Goal: Task Accomplishment & Management: Complete application form

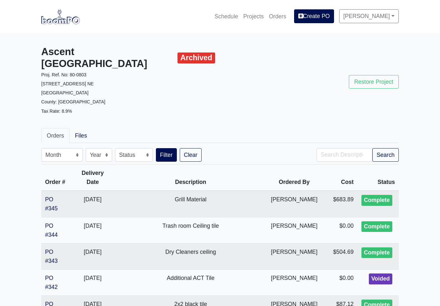
click at [255, 19] on link "Projects" at bounding box center [254, 16] width 26 height 14
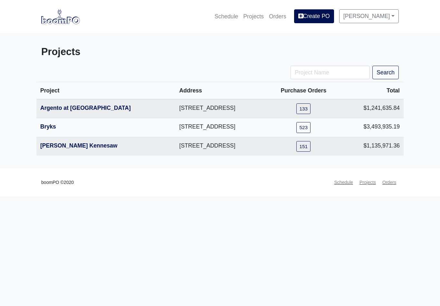
click at [104, 106] on link "Argento at [GEOGRAPHIC_DATA]" at bounding box center [85, 108] width 91 height 6
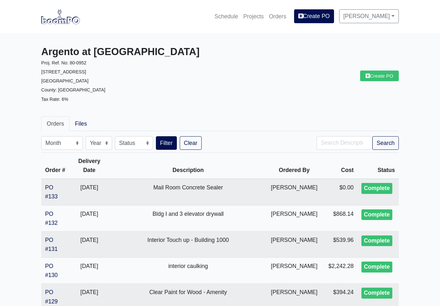
click at [381, 73] on link "Create PO" at bounding box center [379, 76] width 39 height 11
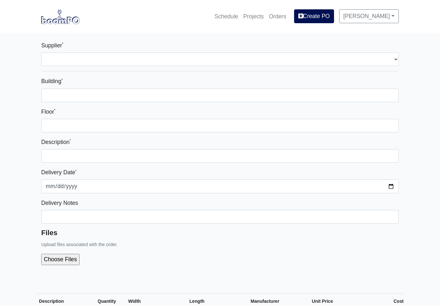
select select
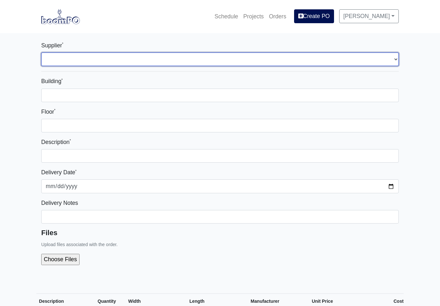
click at [395, 61] on select "Select one... L&W Supply - Mableton, GA Grabber Construction Products - Atlanta…" at bounding box center [220, 60] width 358 height 14
select select "848"
select select
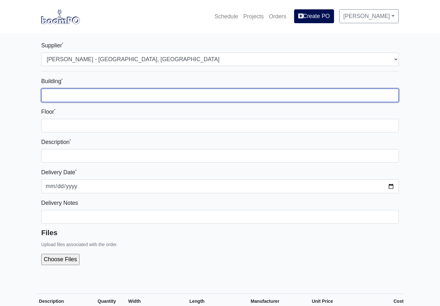
click at [319, 97] on input "Building *" at bounding box center [220, 96] width 358 height 14
type input "3"
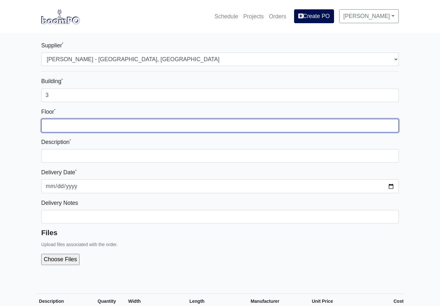
click at [179, 124] on input "Floor *" at bounding box center [220, 126] width 358 height 14
type input "all"
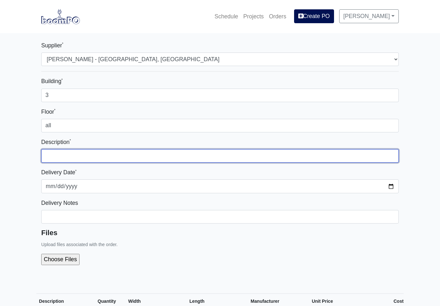
click at [343, 155] on input "text" at bounding box center [220, 156] width 358 height 14
type input "b"
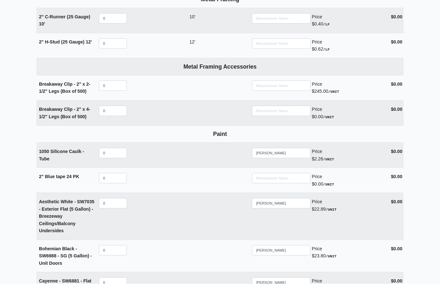
scroll to position [960, 0]
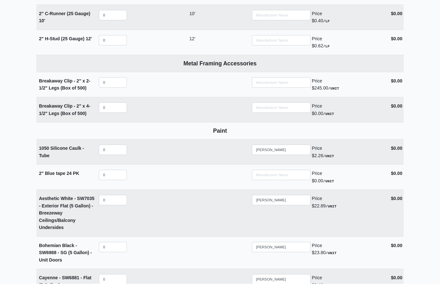
type input "Bldg 3 paint materials"
click at [112, 192] on input "0" at bounding box center [113, 197] width 28 height 10
select select
type input "10"
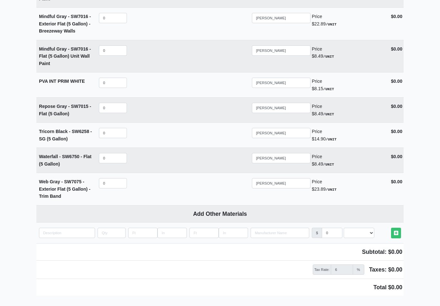
scroll to position [1519, 0]
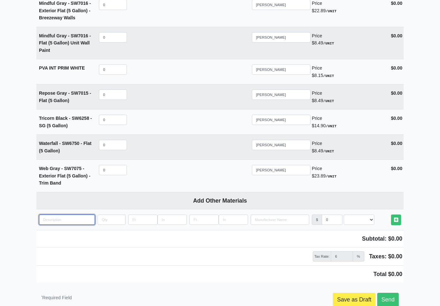
click at [54, 215] on input "quantity" at bounding box center [67, 220] width 56 height 10
type input "2"
select select
type input "2”"
select select
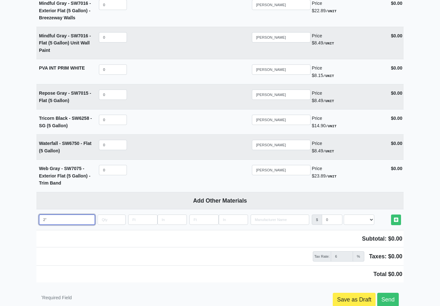
type input "2”"
select select
type input "2” Y"
select select
type input "2” Ye"
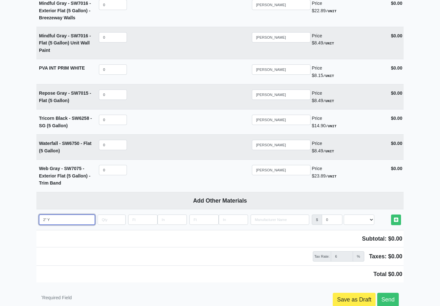
select select
type input "2” Yel"
select select
type input "2” Yelo"
select select
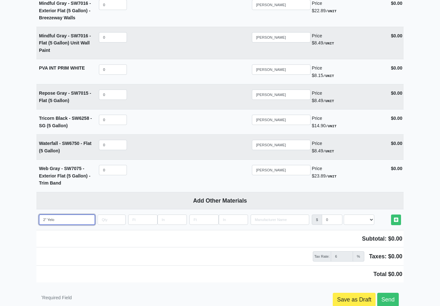
type input "2” Yelow"
select select
type input "2” Yelow"
select select
click at [56, 215] on input "2” Yelow" at bounding box center [67, 220] width 56 height 10
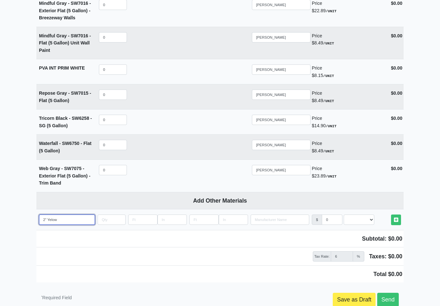
type input "2” Yelow"
select select
type input "2” Yellow"
select select
type input "2” Yellow"
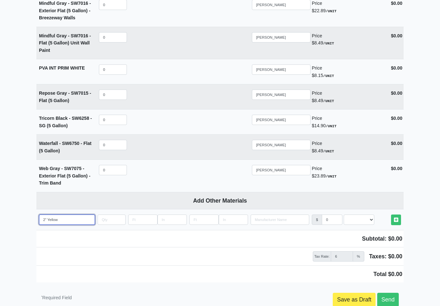
select select
type input "2” Yellow T"
select select
type input "2” Yellow Ta"
select select
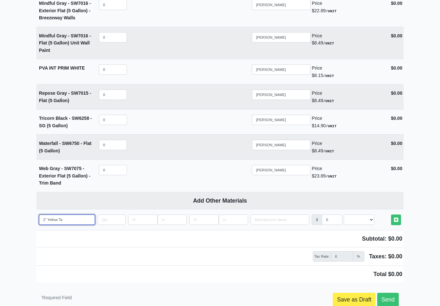
type input "2” Yellow Tap"
select select
type input "2” Yellow Tape"
select select
type input "2” Yellow Tape"
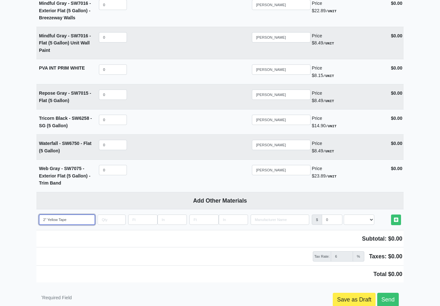
select select
type input "2” Yellow Tape 2"
select select
type input "2” Yellow Tape 24"
select select
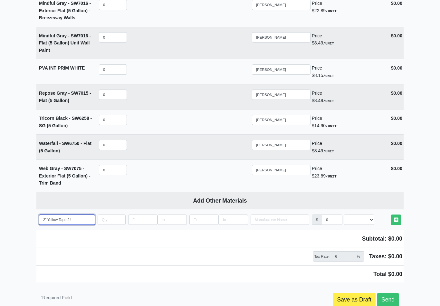
type input "2” Yellow Tape 24"
select select
type input "2” Yellow Tape 24 P"
select select
type input "2” Yellow Tape 24 PK"
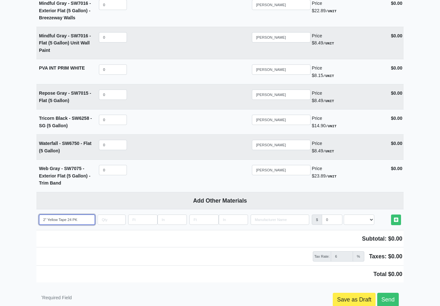
select select
type input "2” Yellow Tape 24 PK"
select select
type input "2” Yellow Tape 24 PK"
click at [115, 215] on input "quantity" at bounding box center [112, 220] width 28 height 10
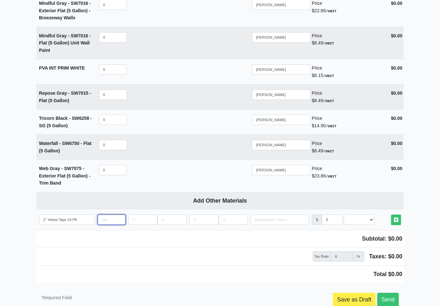
type input "2"
select select
type input "2"
click at [367, 215] on select "Select an Option! UNIT MLF LF MSQFT SQFT" at bounding box center [359, 220] width 31 height 10
select select "2"
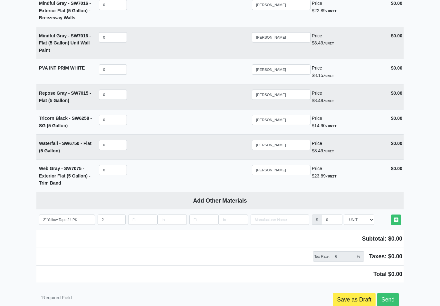
click at [394, 217] on icon at bounding box center [396, 219] width 4 height 5
select select
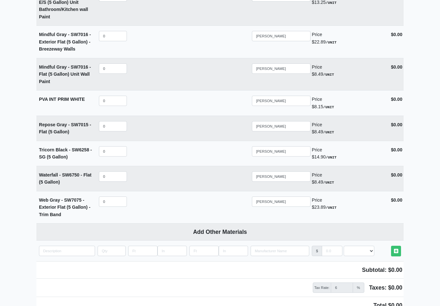
scroll to position [1561, 0]
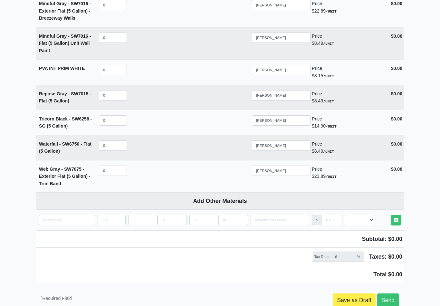
click at [392, 294] on link "Send" at bounding box center [388, 301] width 22 height 14
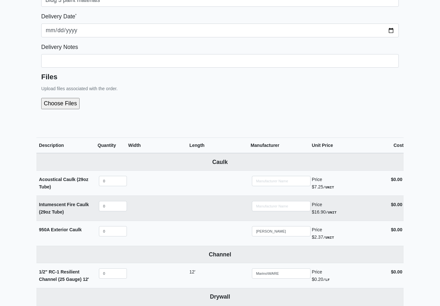
scroll to position [0, 0]
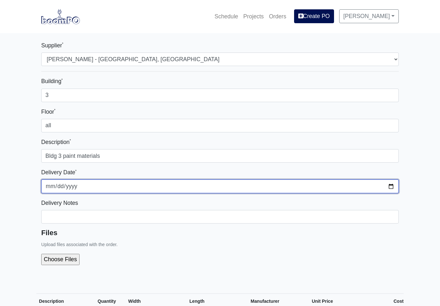
click at [269, 189] on input "2025-08-21" at bounding box center [220, 186] width 358 height 14
type input "2025-08-22"
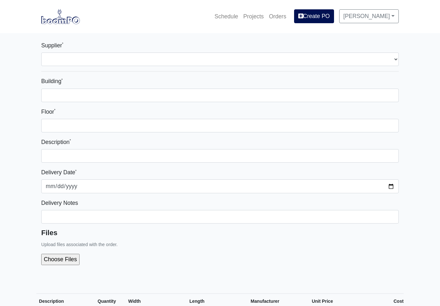
select select
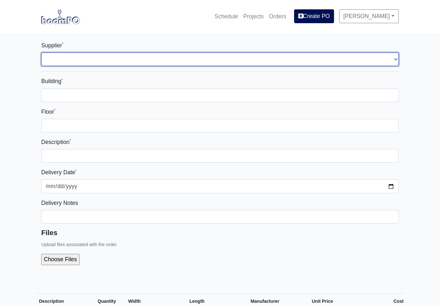
click at [365, 66] on select "Select one... L&W Supply - Mableton, GA Grabber Construction Products - Atlanta…" at bounding box center [220, 60] width 358 height 14
select select "848"
select select
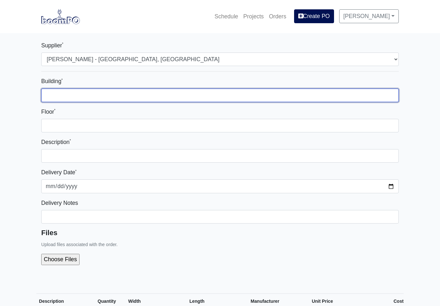
click at [278, 89] on input "Building *" at bounding box center [220, 96] width 358 height 14
type input "3"
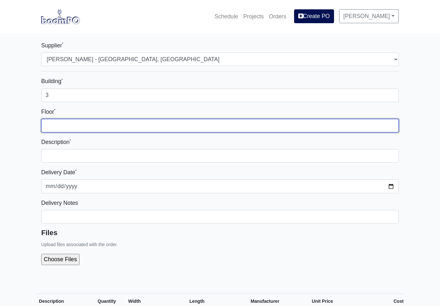
click at [214, 121] on input "Floor *" at bounding box center [220, 126] width 358 height 14
type input "ALL"
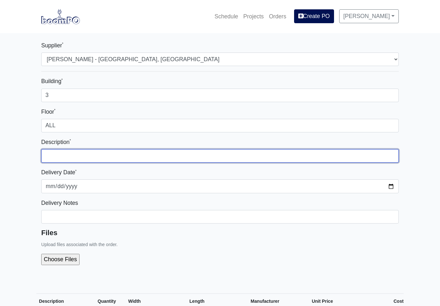
click at [196, 156] on input "text" at bounding box center [220, 156] width 358 height 14
type input "Bldg 3 Painting Material"
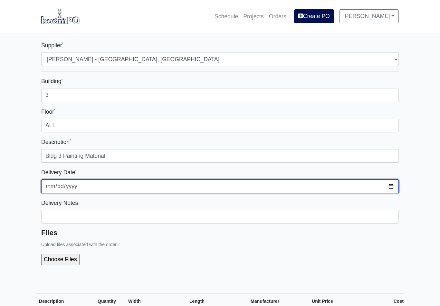
click at [270, 183] on input "2025-08-21" at bounding box center [220, 186] width 358 height 14
type input "2025-08-22"
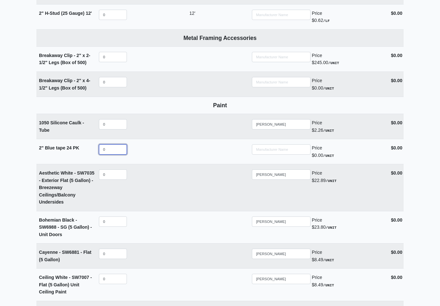
click at [118, 145] on input "0" at bounding box center [113, 150] width 28 height 10
select select
type input "10"
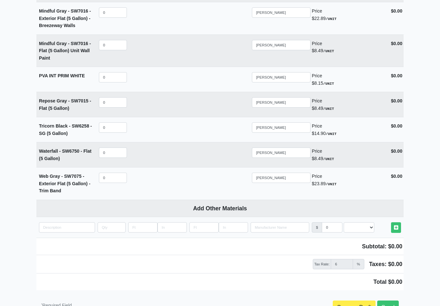
scroll to position [1511, 0]
click at [80, 223] on input "quantity" at bounding box center [67, 228] width 56 height 10
type input "2"
select select
type input "2”"
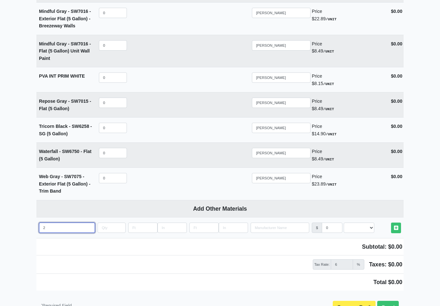
select select
type input "2”"
select select
type input "2” y"
select select
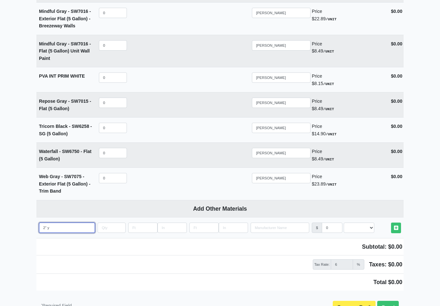
type input "2”"
select select
type input "2” Y"
select select
type input "2” Ye"
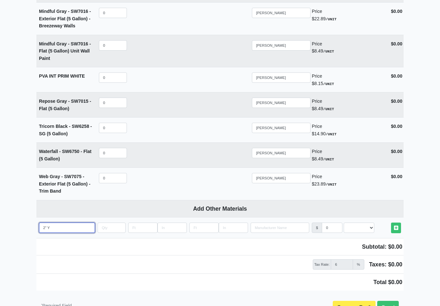
select select
type input "2” Yel"
select select
type input "2” Yell"
select select
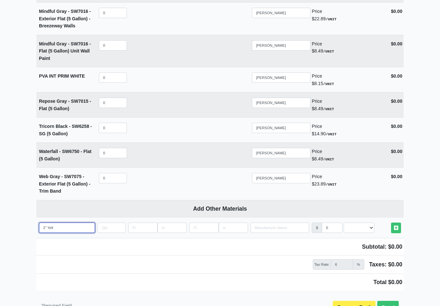
type input "2” Yello"
select select
type input "2” Yellow"
select select
type input "2” Yellow"
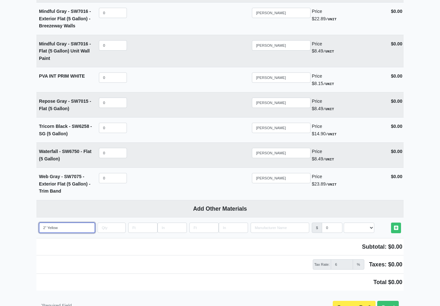
select select
type input "2” Yellow T"
select select
type input "2” Yellow TA"
select select
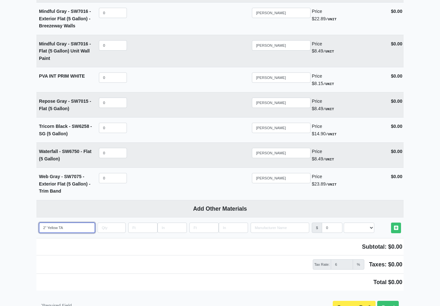
type input "2” Yellow T"
select select
type input "2” Yellow Ta"
select select
type input "2” Yellow Tap"
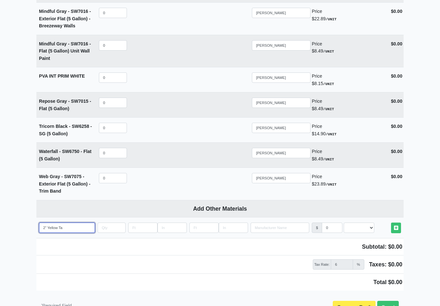
select select
type input "2” Yellow Tape"
select select
type input "2” Yellow Tape"
select select
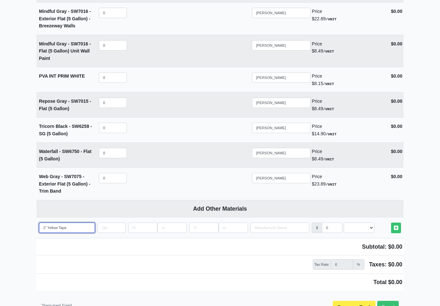
type input "2” Yellow Tape 2"
select select
type input "2” Yellow Tape 24"
select select
type input "2” Yellow Tape 24P"
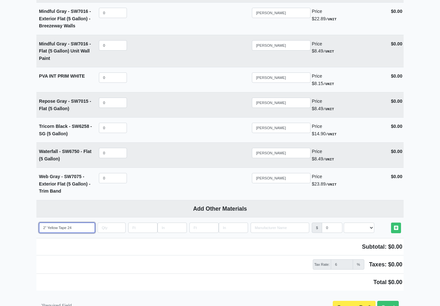
select select
type input "2” Yellow Tape 24PK"
select select
type input "2” Yellow Tape 24PK"
select select
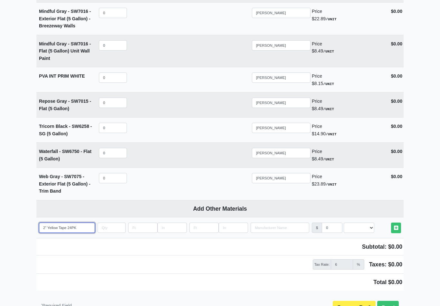
type input "2” Yellow Tape 24PK"
click at [119, 223] on input "quantity" at bounding box center [112, 228] width 28 height 10
type input "2"
select select
type input "2"
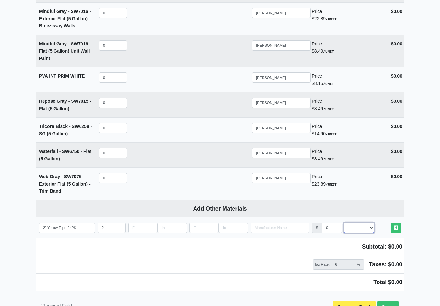
click at [371, 223] on select "Select an Option! UNIT MLF LF MSQFT SQFT" at bounding box center [359, 228] width 31 height 10
select select "2"
click at [394, 222] on link "Other Materials" at bounding box center [396, 227] width 10 height 11
type input "2025-08-21"
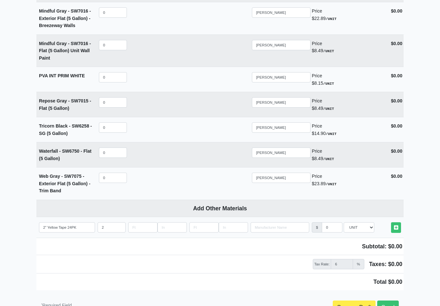
select select
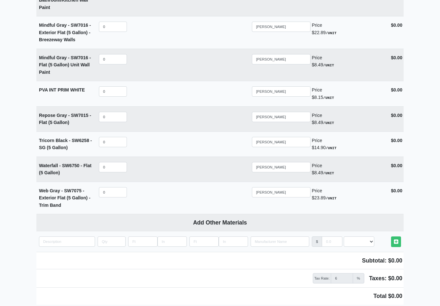
scroll to position [1561, 0]
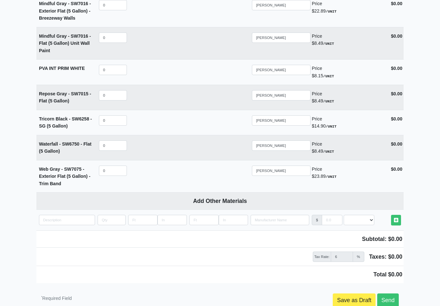
click at [394, 294] on link "Send" at bounding box center [388, 301] width 22 height 14
